Goal: Find specific page/section: Find specific page/section

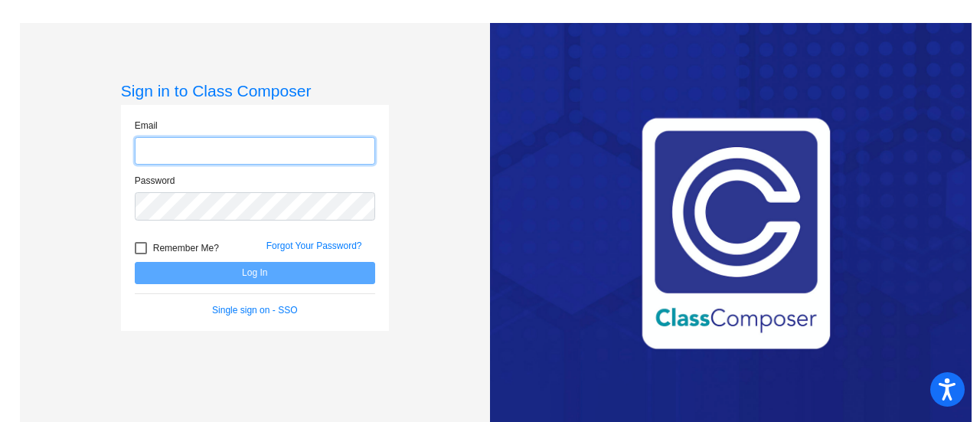
type input "[PERSON_NAME][EMAIL_ADDRESS][PERSON_NAME][DOMAIN_NAME]"
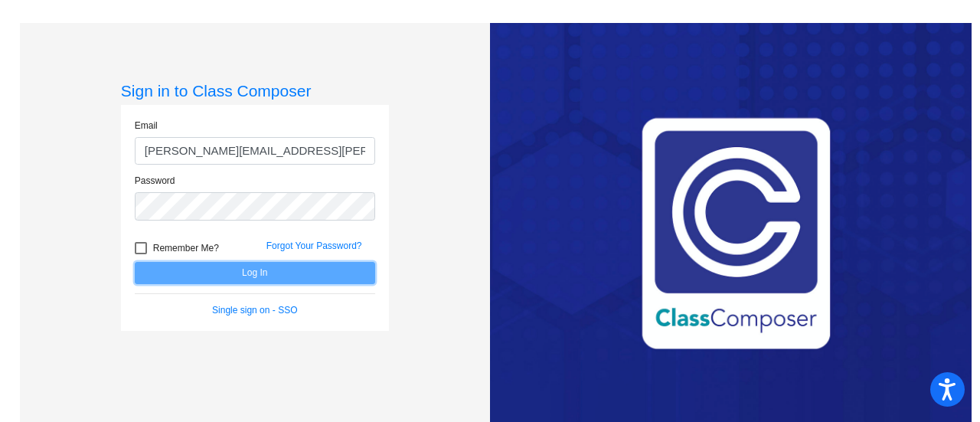
click at [259, 267] on button "Log In" at bounding box center [255, 273] width 240 height 22
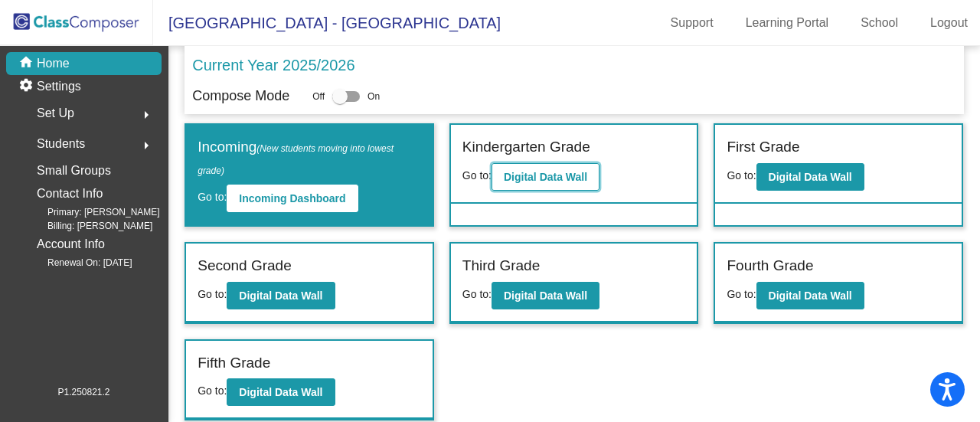
click at [537, 180] on b "Digital Data Wall" at bounding box center [545, 177] width 83 height 12
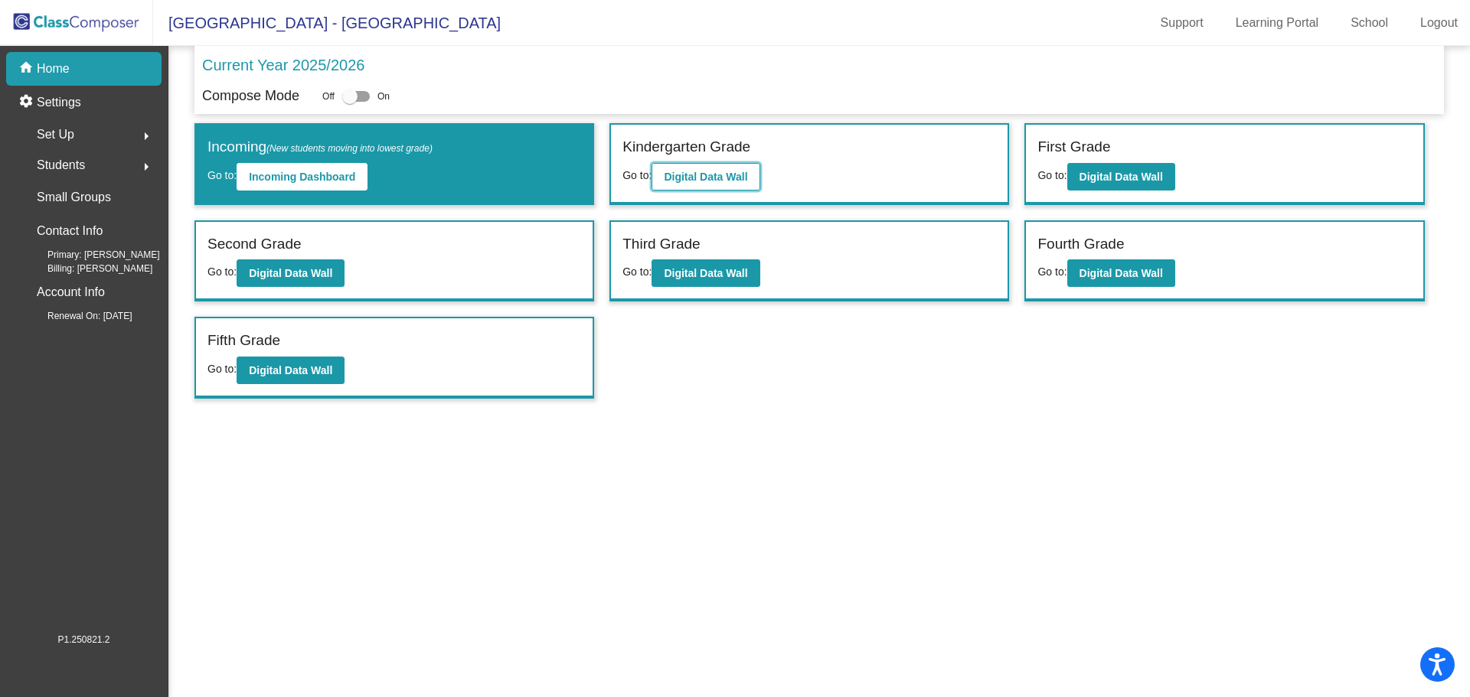
click at [737, 179] on b "Digital Data Wall" at bounding box center [705, 177] width 83 height 12
click at [979, 171] on b "Digital Data Wall" at bounding box center [1120, 177] width 83 height 12
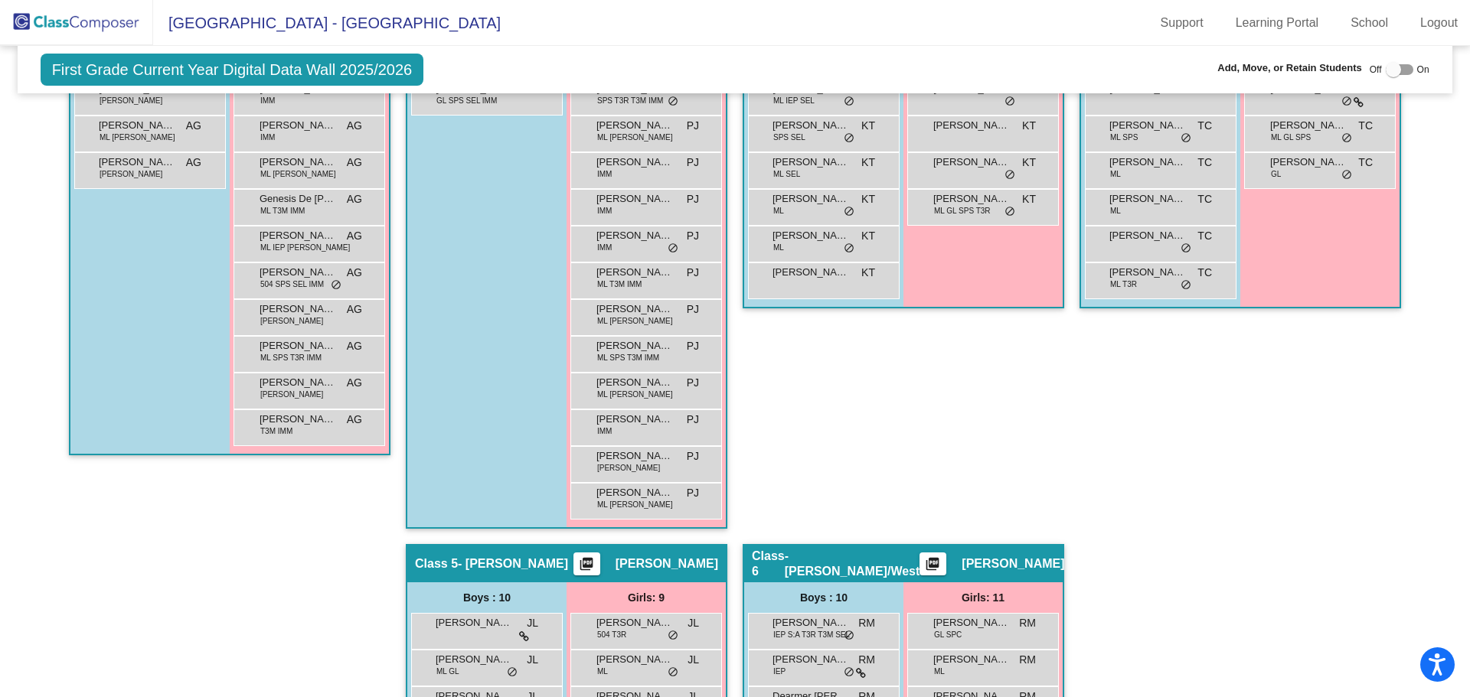
scroll to position [957, 0]
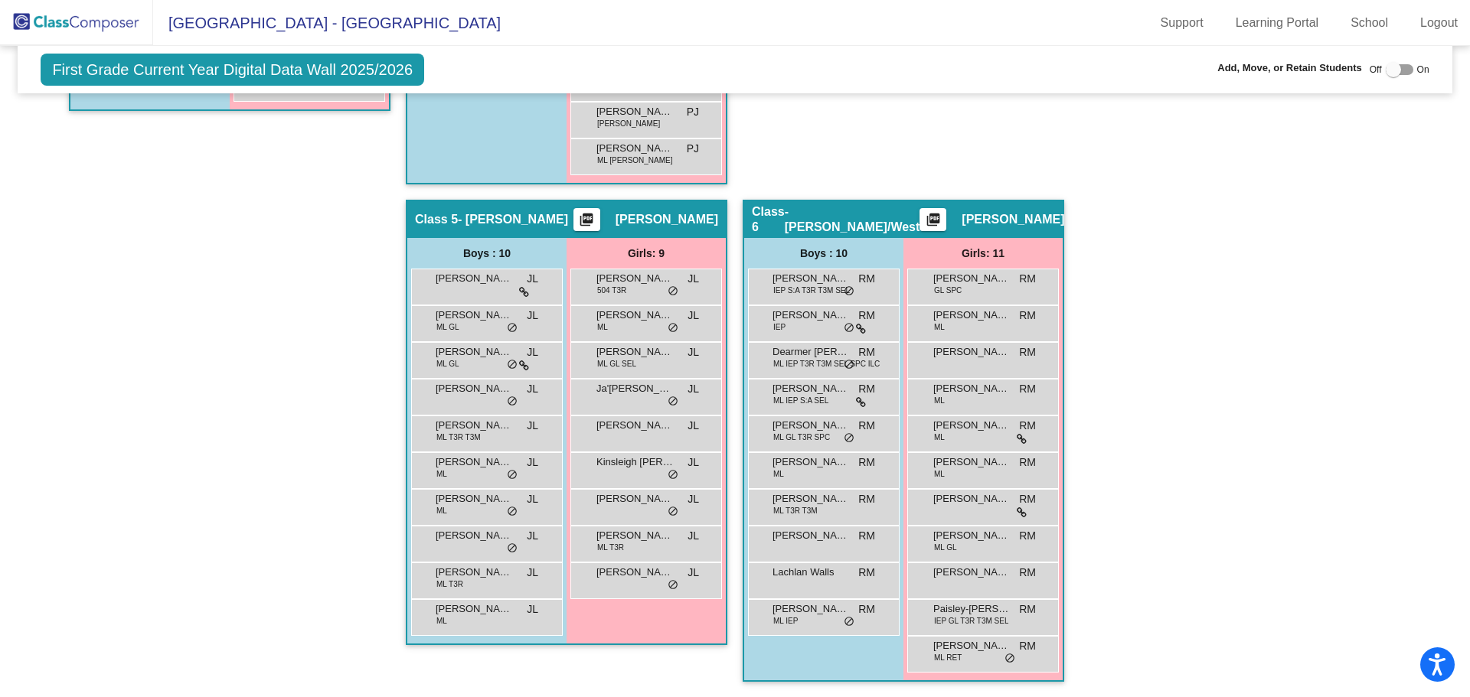
drag, startPoint x: 952, startPoint y: 394, endPoint x: 959, endPoint y: 381, distance: 14.7
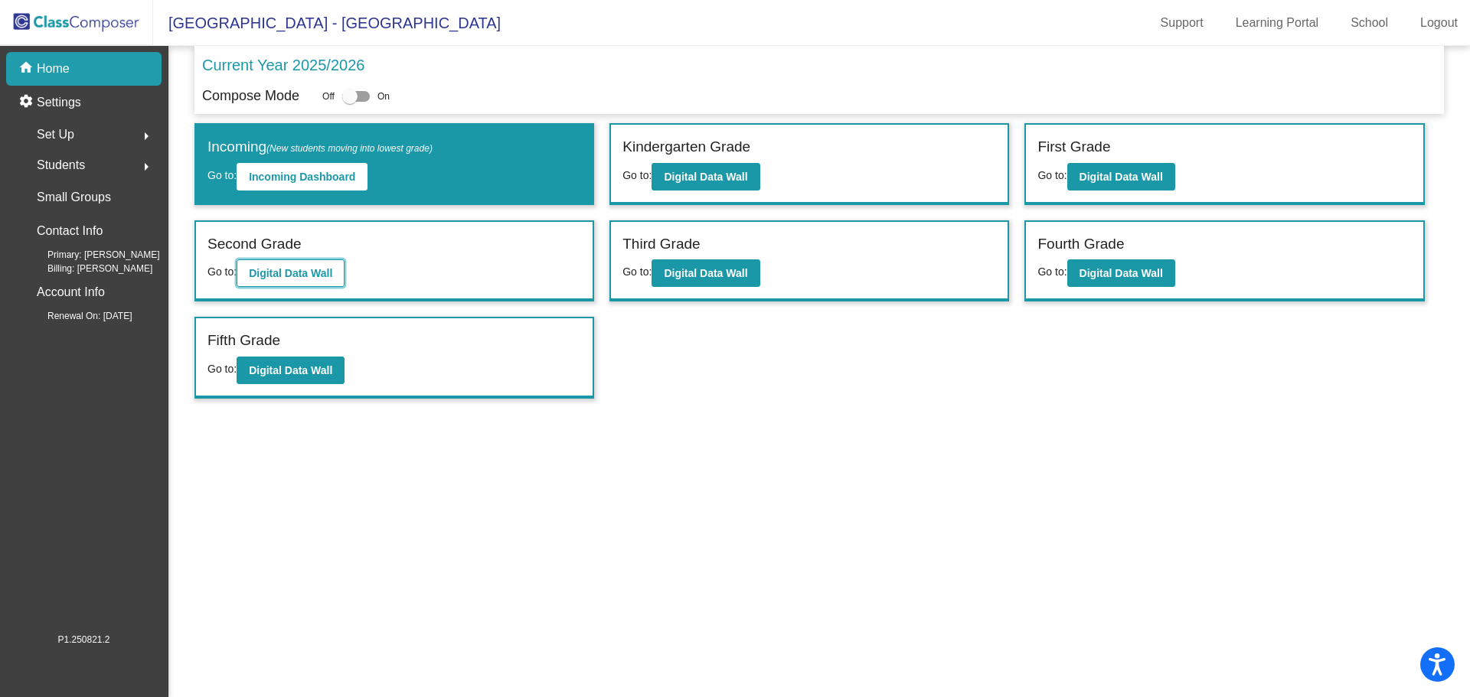
click at [299, 272] on b "Digital Data Wall" at bounding box center [290, 273] width 83 height 12
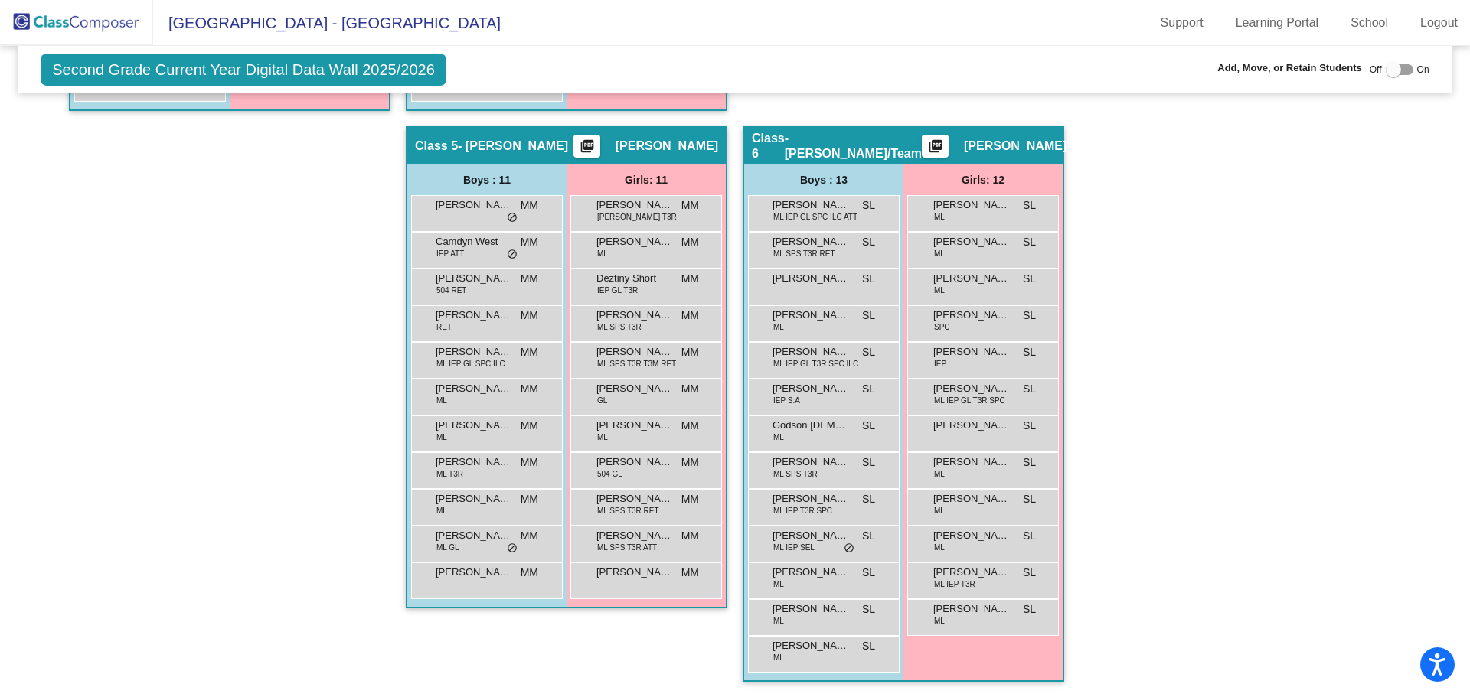
scroll to position [308, 0]
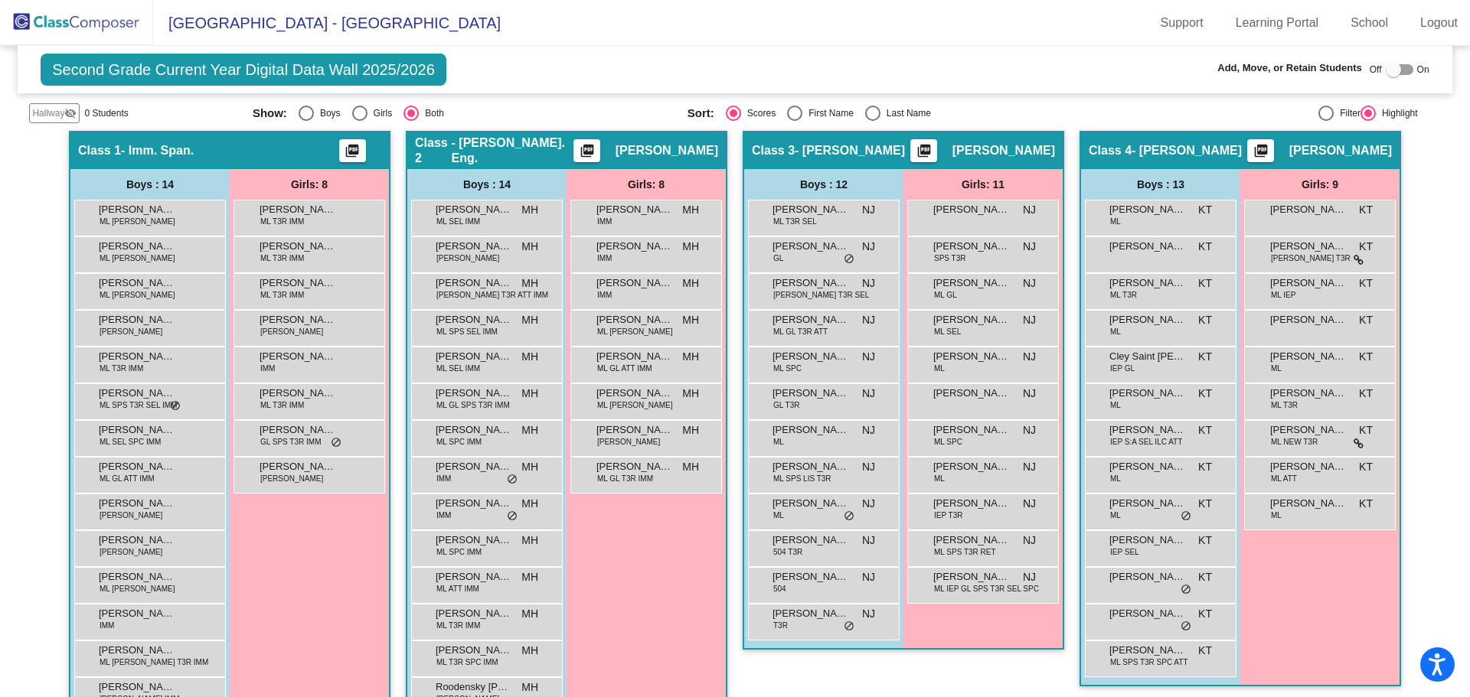
drag, startPoint x: 866, startPoint y: 397, endPoint x: 857, endPoint y: 395, distance: 8.6
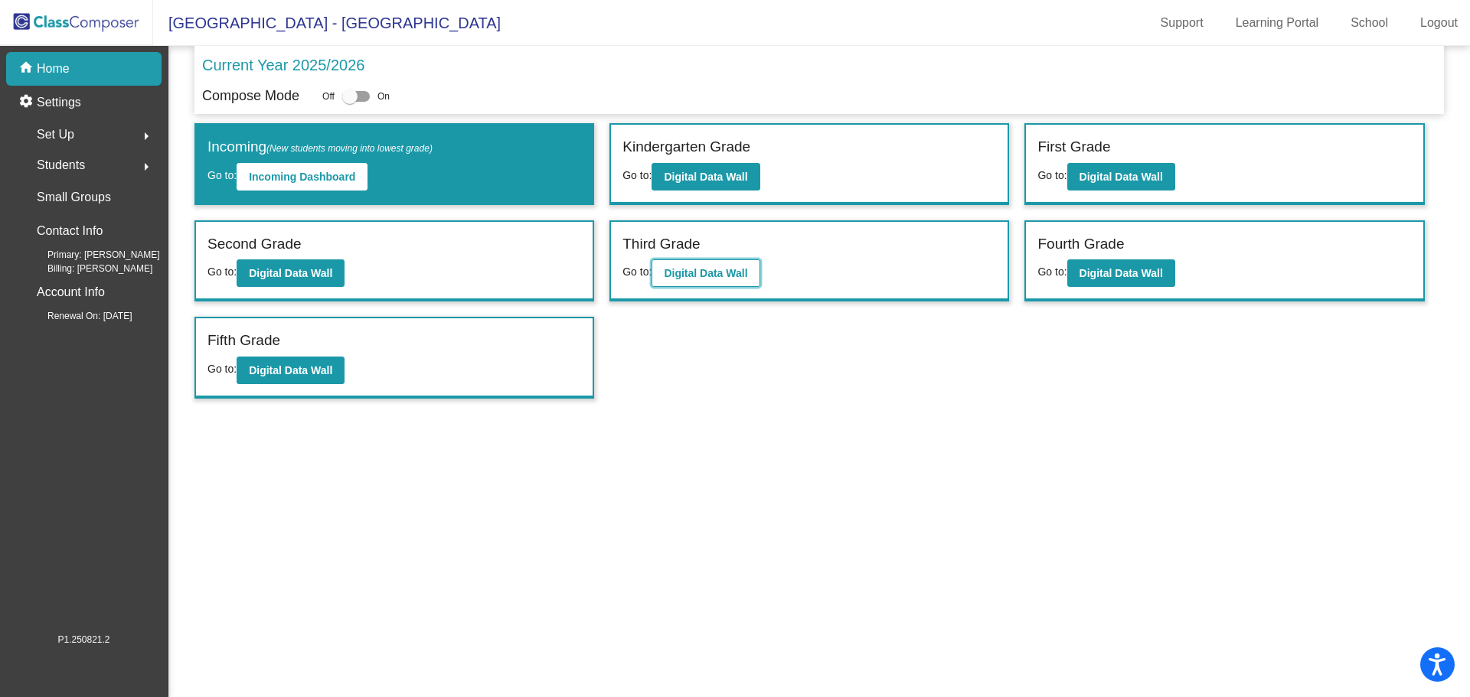
click at [713, 273] on b "Digital Data Wall" at bounding box center [705, 273] width 83 height 12
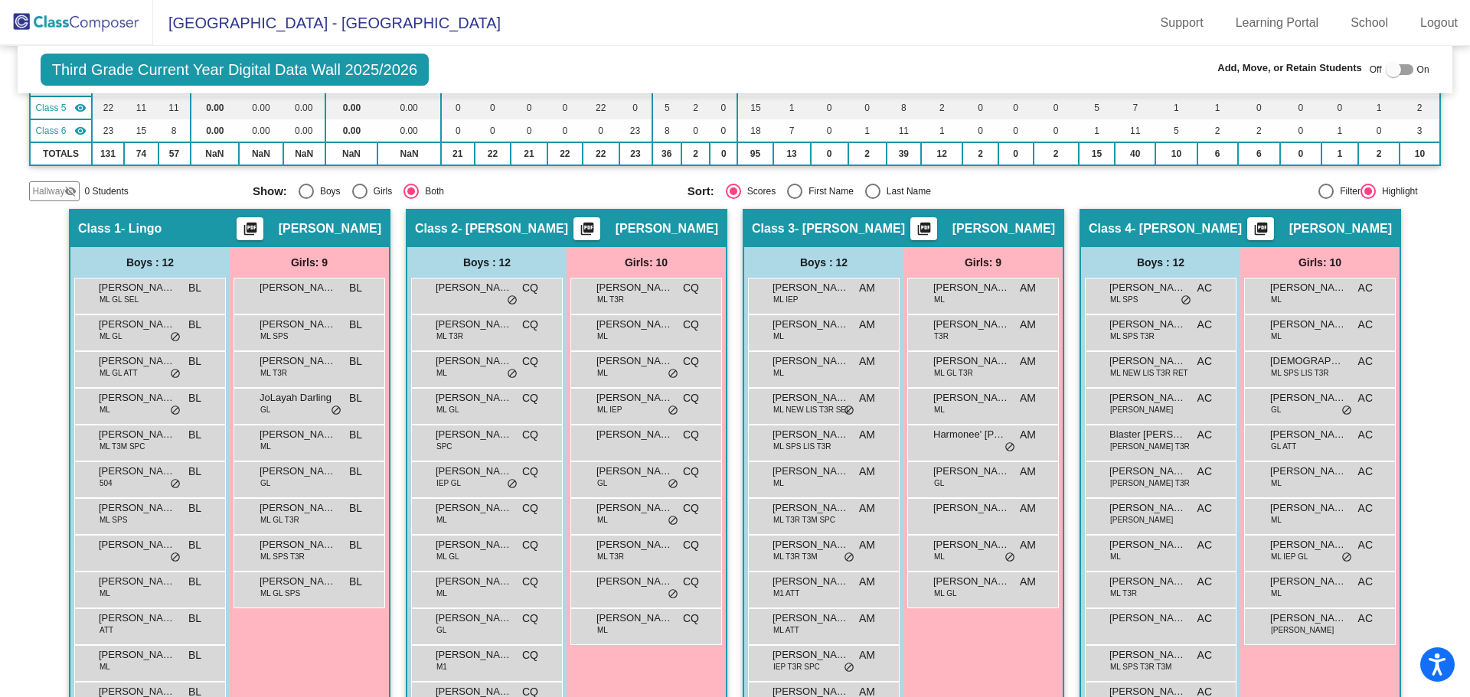
scroll to position [306, 0]
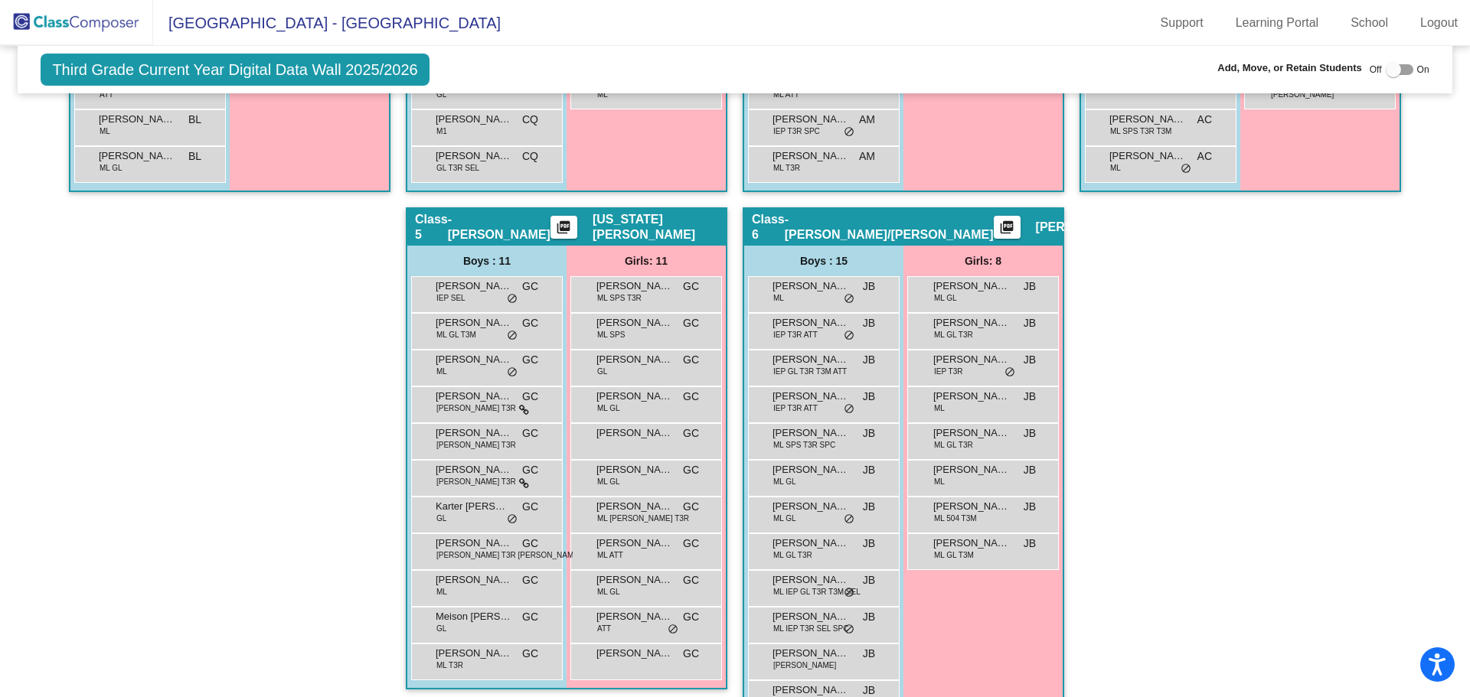
scroll to position [842, 0]
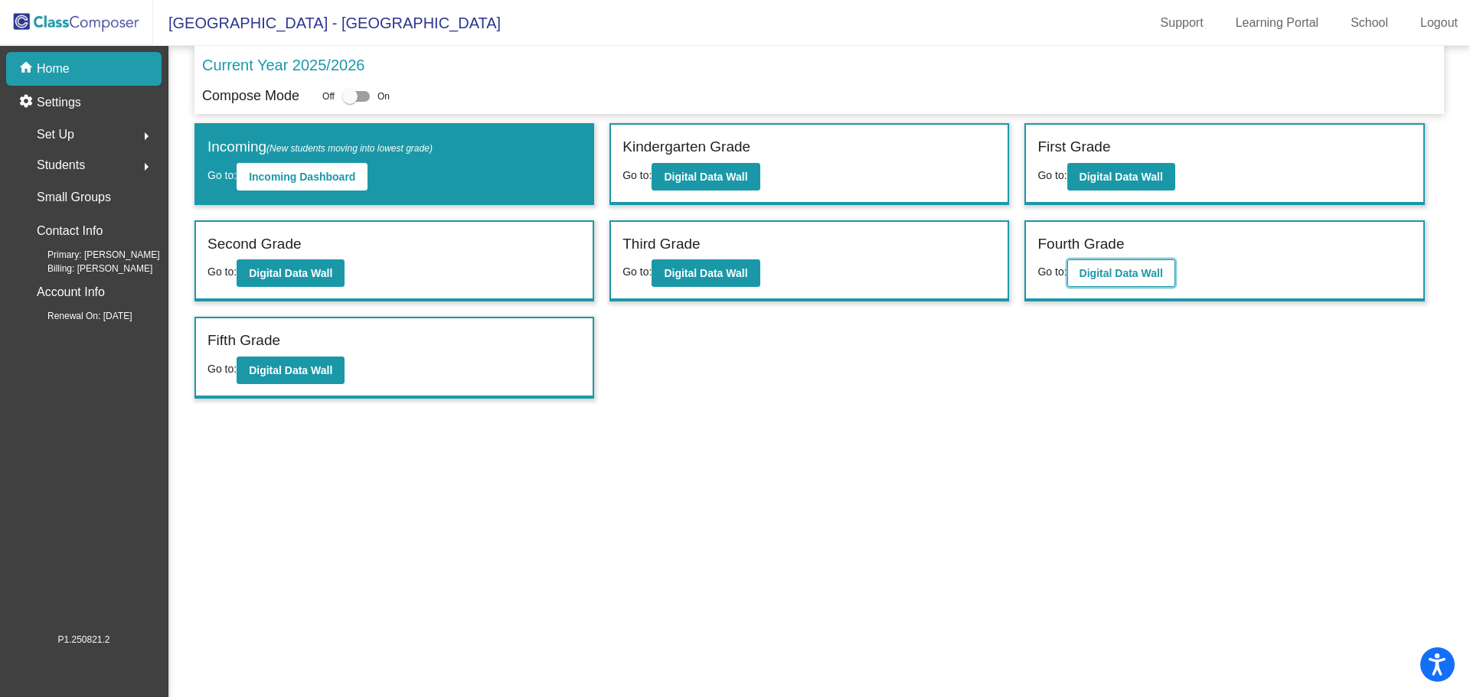
click at [979, 278] on b "Digital Data Wall" at bounding box center [1120, 273] width 83 height 12
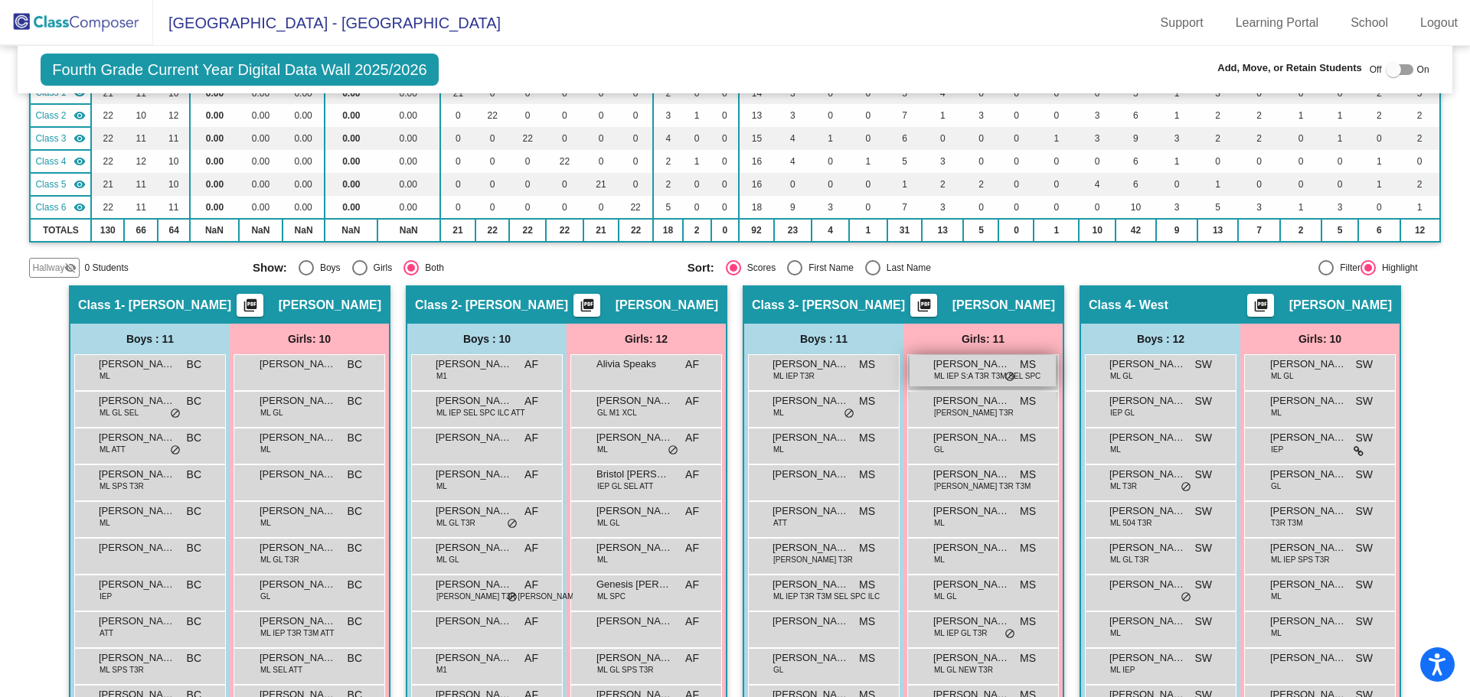
scroll to position [306, 0]
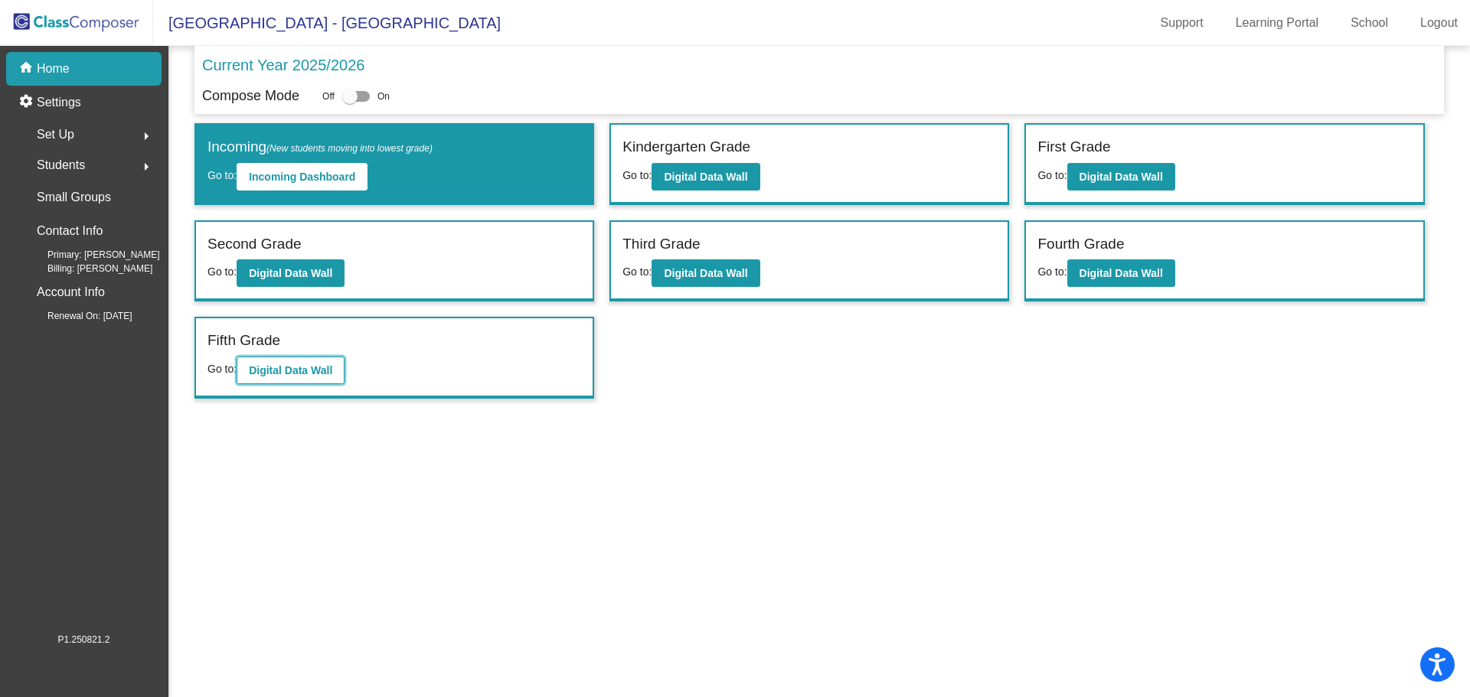
click at [295, 375] on b "Digital Data Wall" at bounding box center [290, 370] width 83 height 12
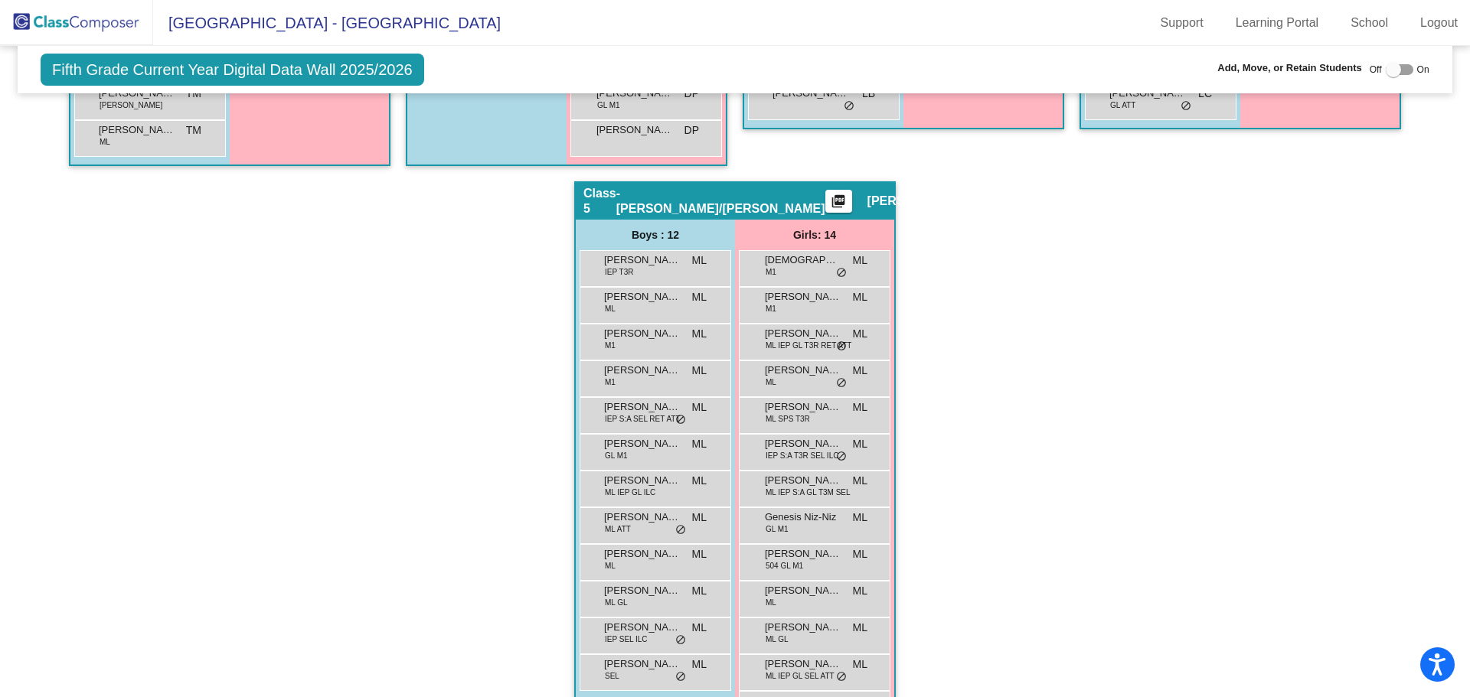
scroll to position [934, 0]
